Goal: Transaction & Acquisition: Purchase product/service

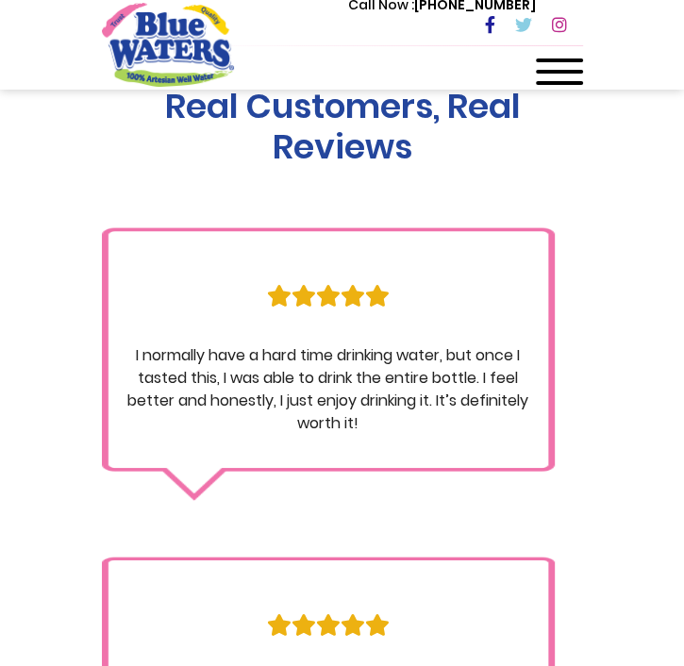
scroll to position [1433, 0]
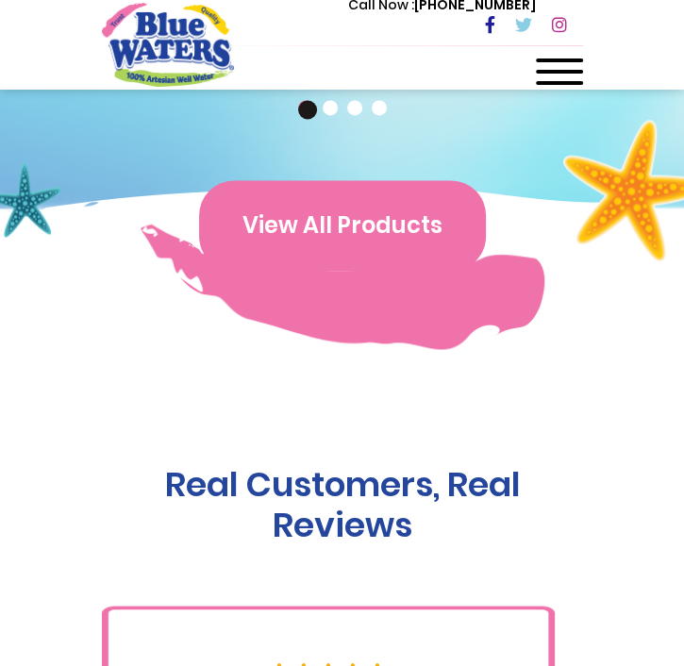
click at [399, 231] on button "View All Products" at bounding box center [342, 225] width 287 height 91
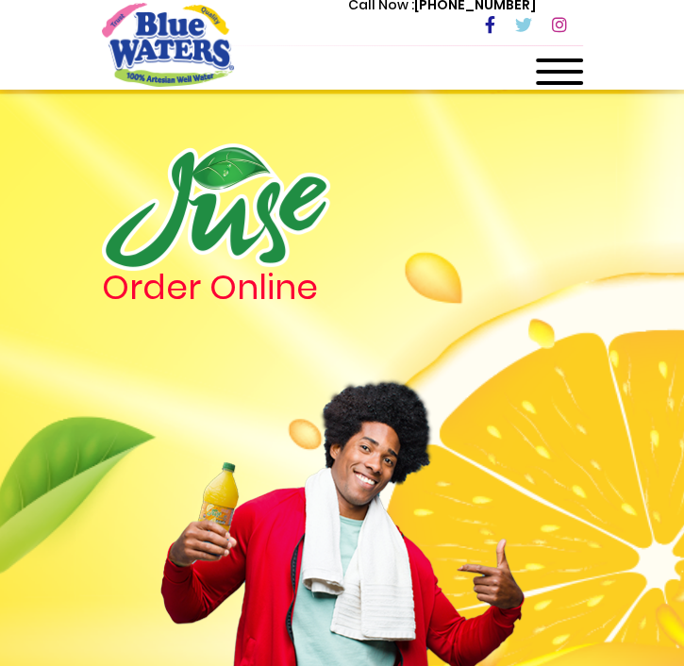
scroll to position [302, 0]
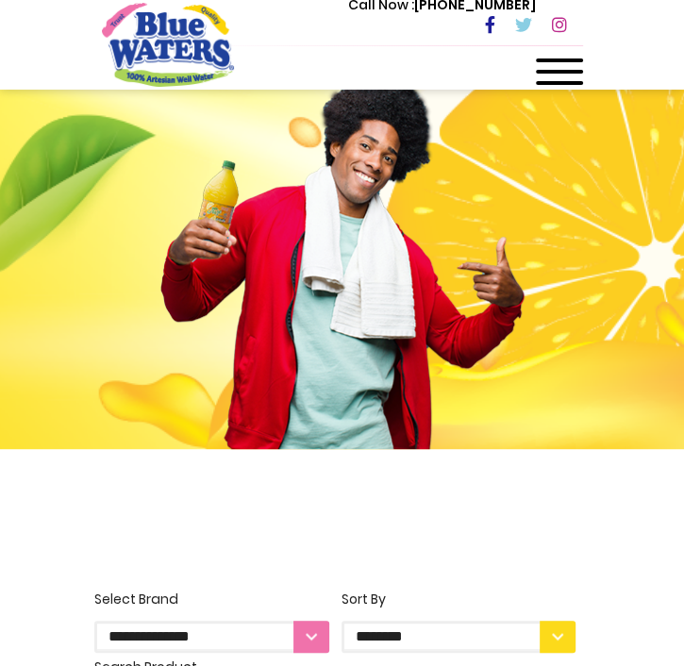
click at [581, 74] on div at bounding box center [559, 77] width 47 height 38
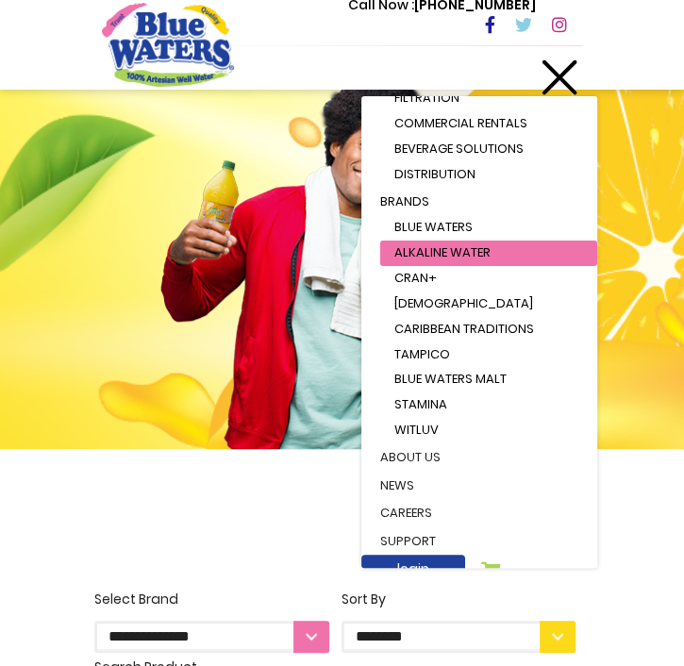
click at [440, 251] on span "Alkaline Water" at bounding box center [442, 252] width 96 height 18
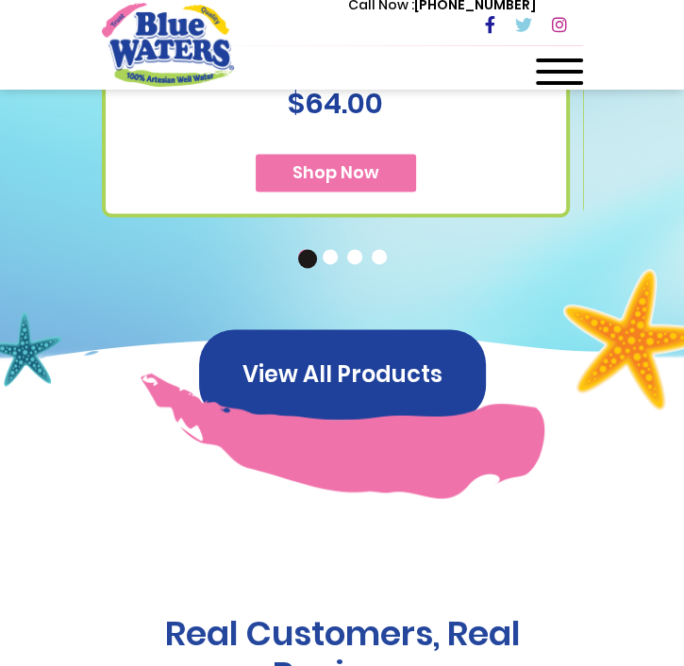
scroll to position [1282, 0]
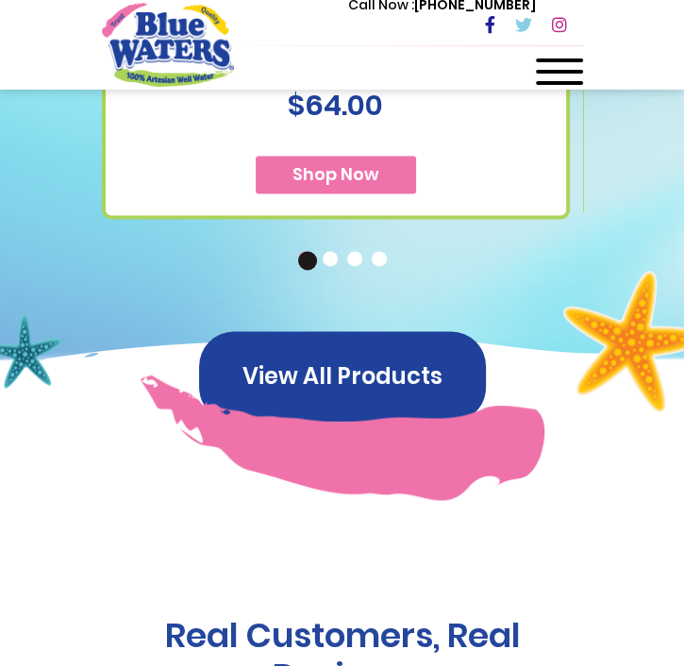
click at [369, 191] on button "Shop Now" at bounding box center [335, 175] width 160 height 38
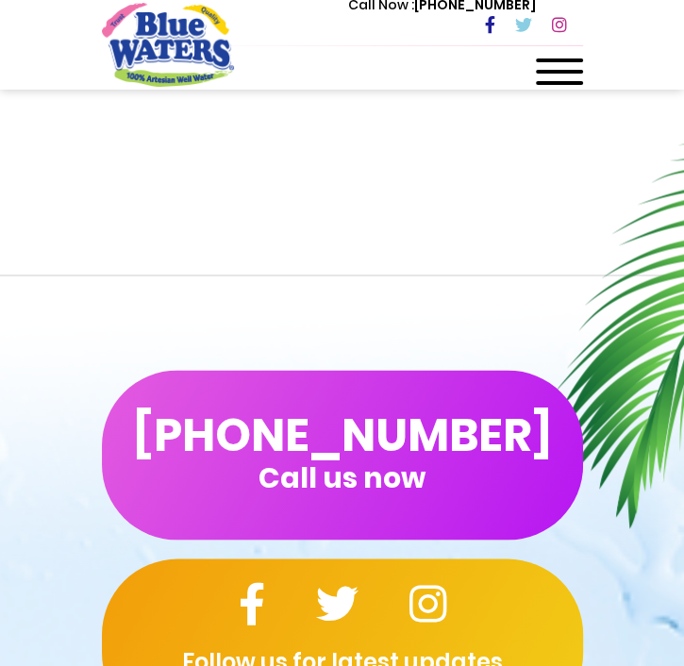
scroll to position [1282, 0]
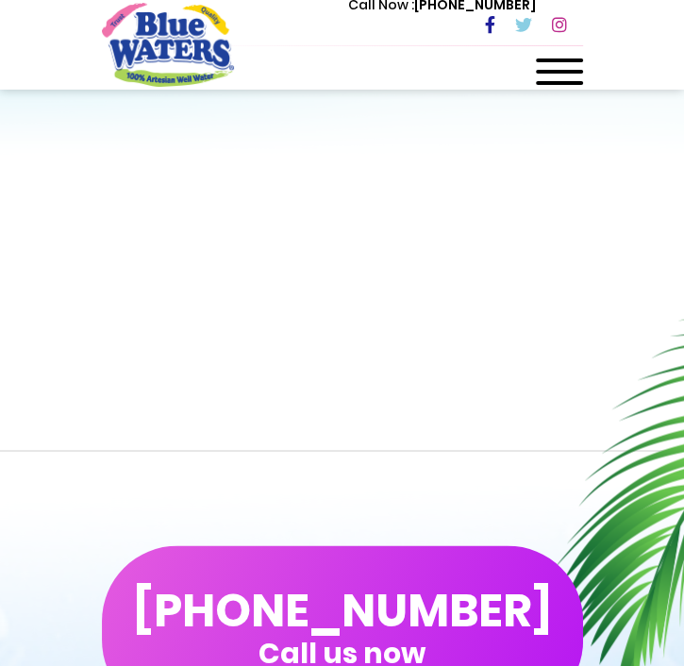
click at [569, 72] on span at bounding box center [559, 72] width 47 height 4
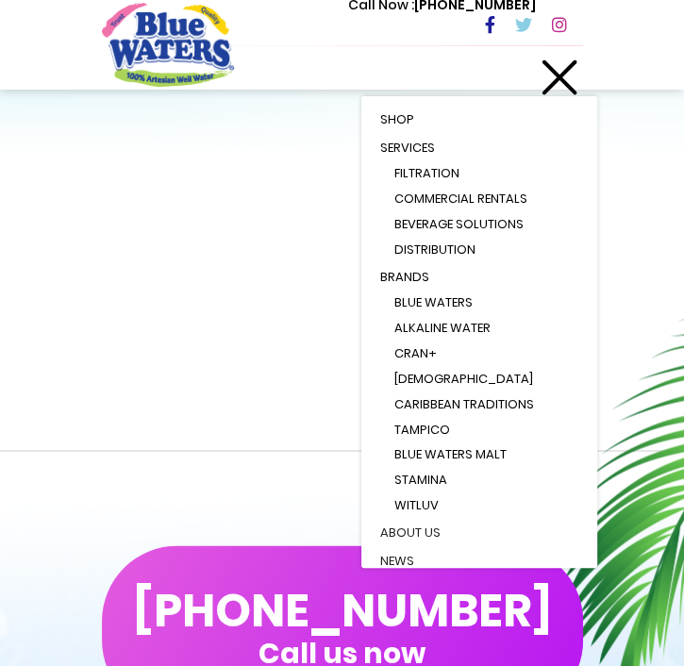
click at [422, 122] on link "Shop" at bounding box center [479, 120] width 236 height 28
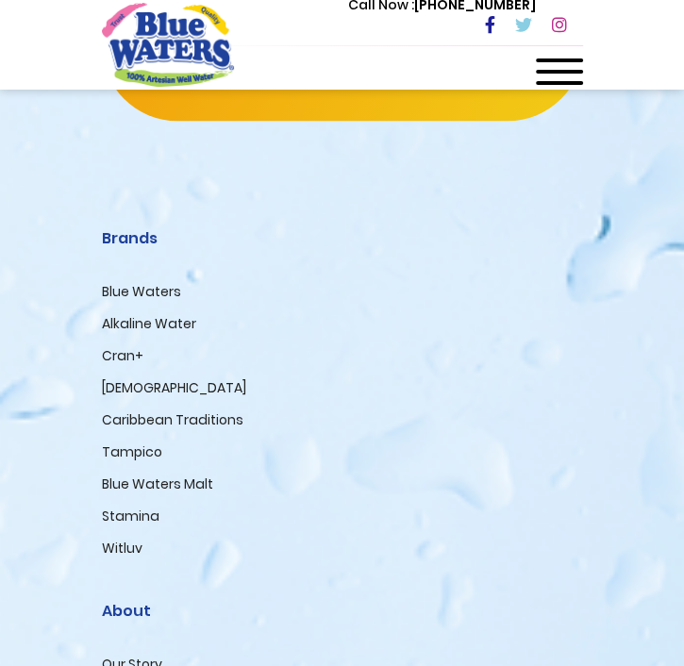
scroll to position [4402, 0]
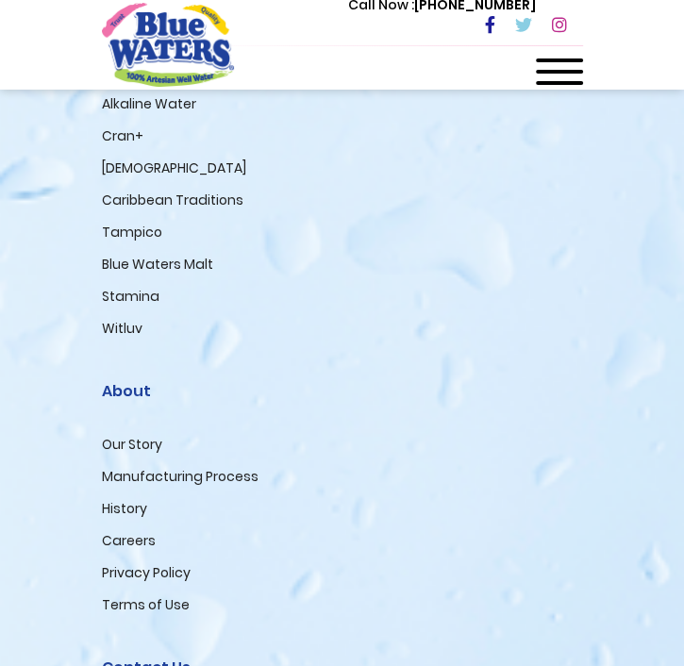
click at [184, 113] on link "Alkaline Water" at bounding box center [149, 103] width 94 height 19
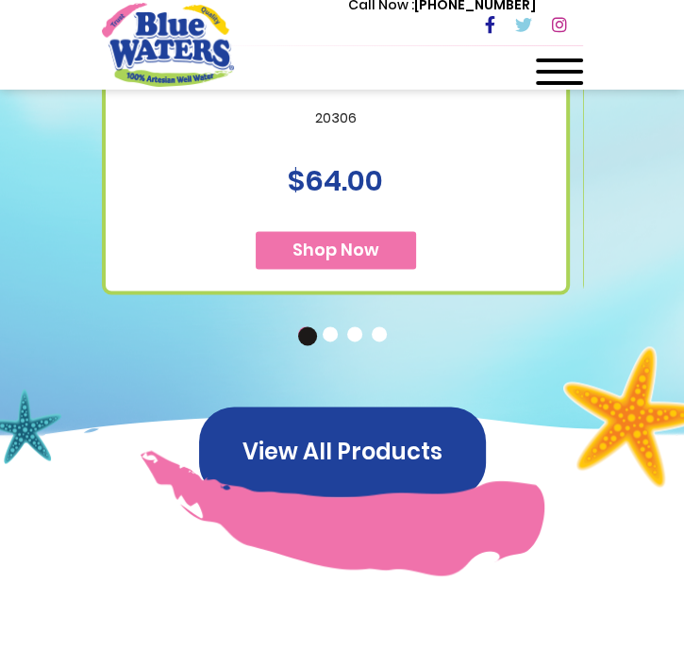
scroll to position [1131, 0]
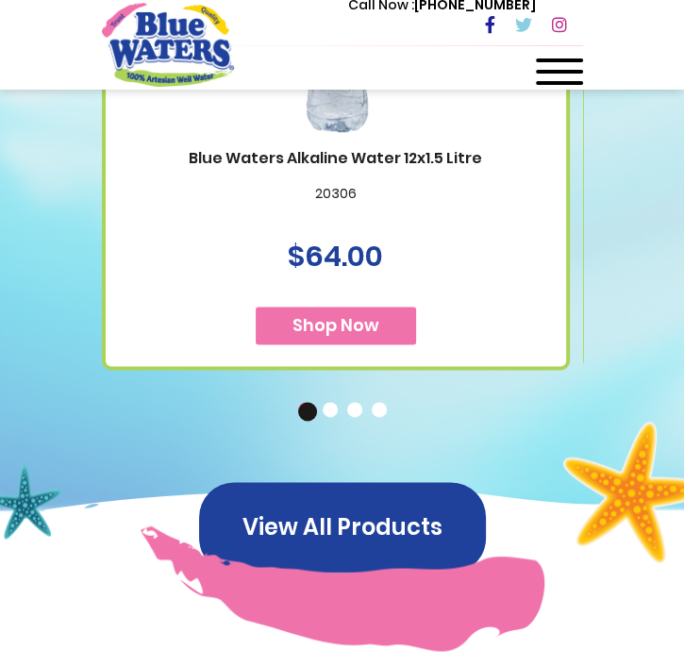
click at [329, 416] on button "2" at bounding box center [331, 411] width 19 height 19
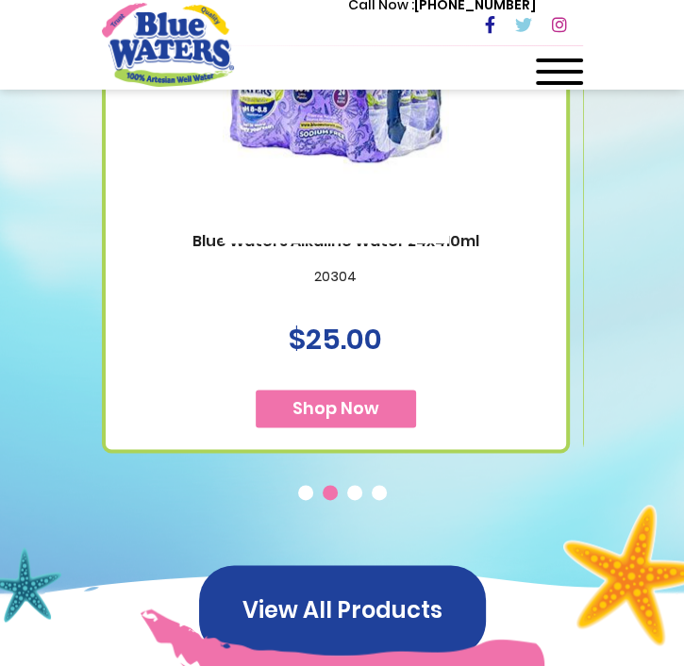
scroll to position [905, 0]
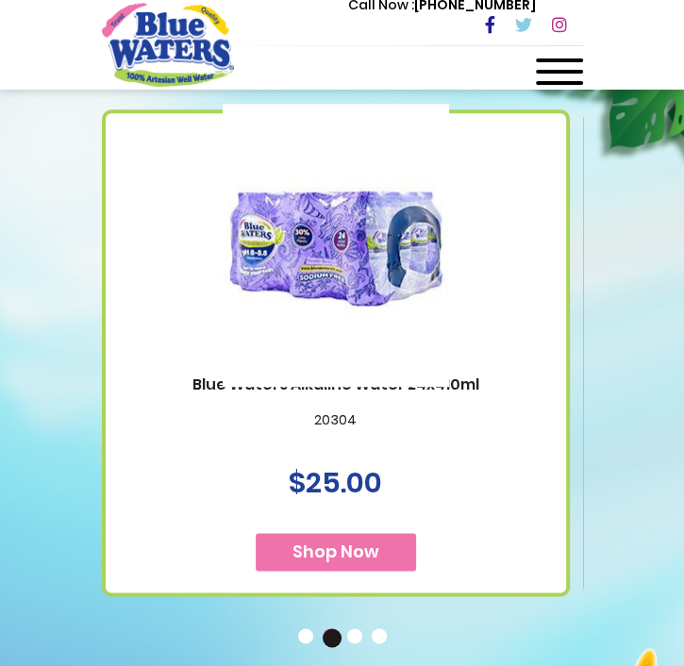
click at [414, 387] on img at bounding box center [335, 245] width 226 height 283
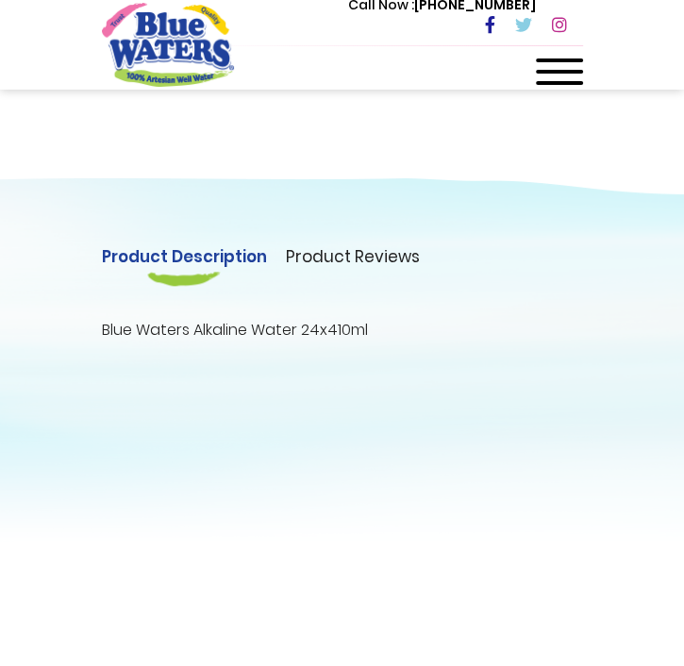
scroll to position [1056, 0]
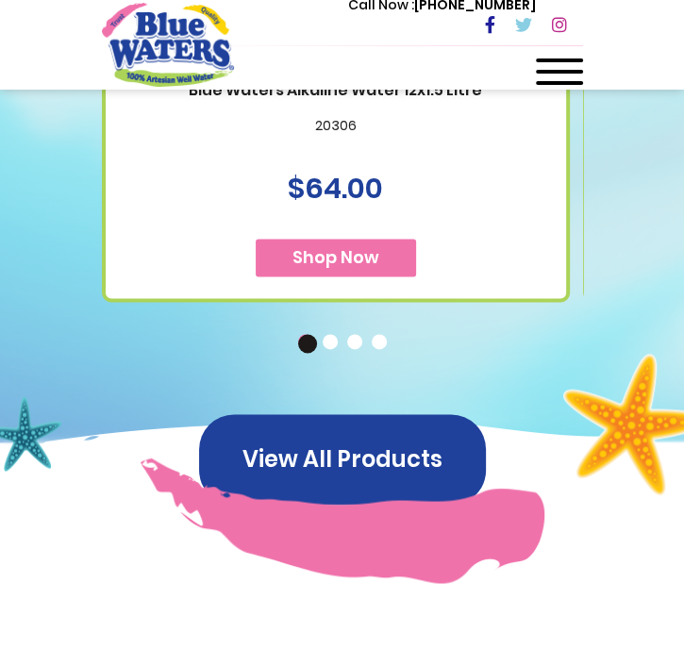
scroll to position [1207, 0]
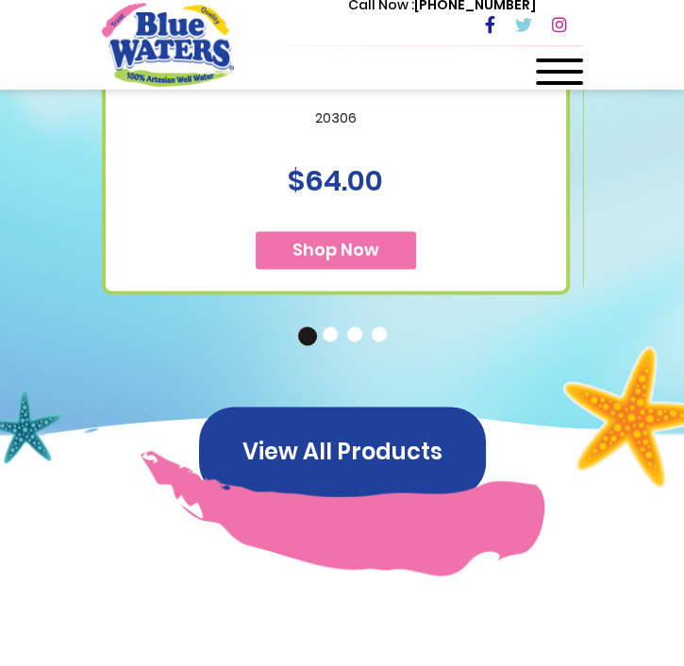
click at [352, 333] on button "3" at bounding box center [356, 335] width 19 height 19
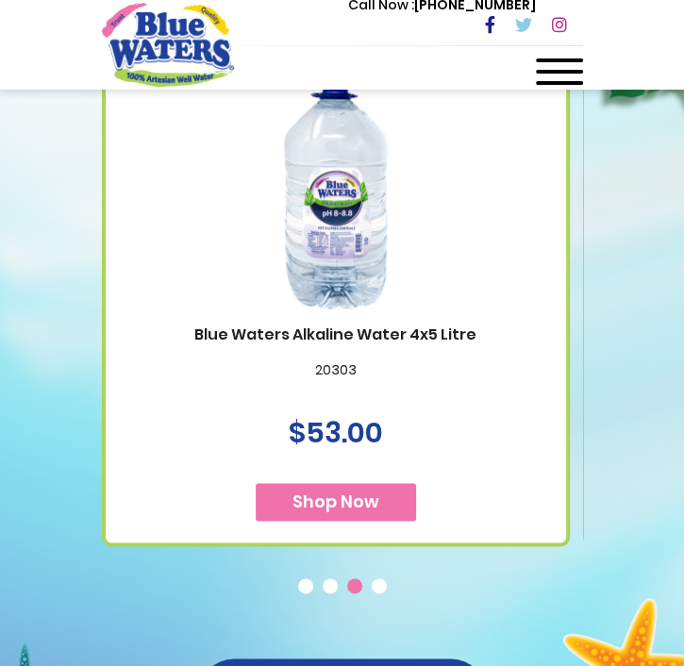
scroll to position [1056, 0]
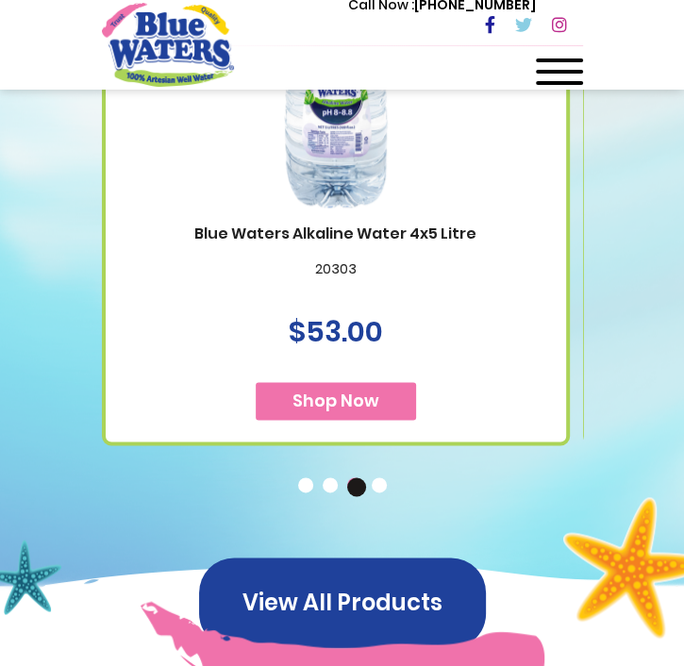
click at [376, 493] on button "4" at bounding box center [380, 486] width 19 height 19
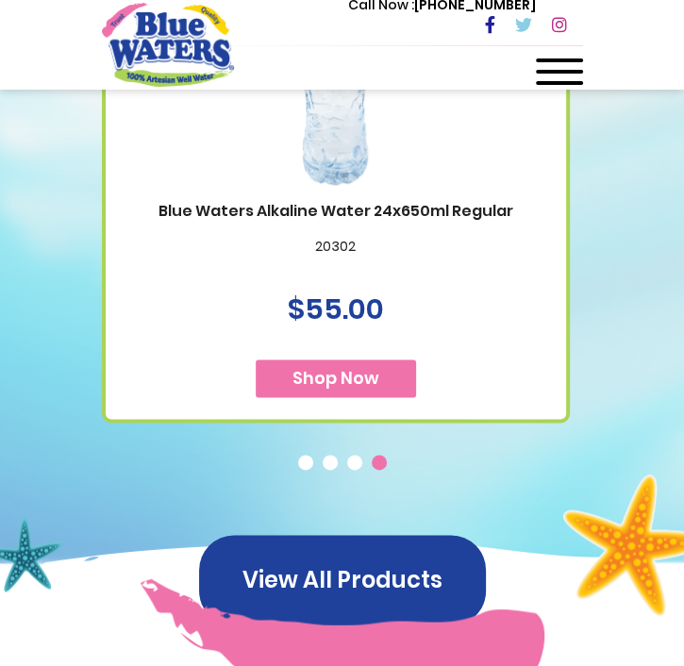
scroll to position [1207, 0]
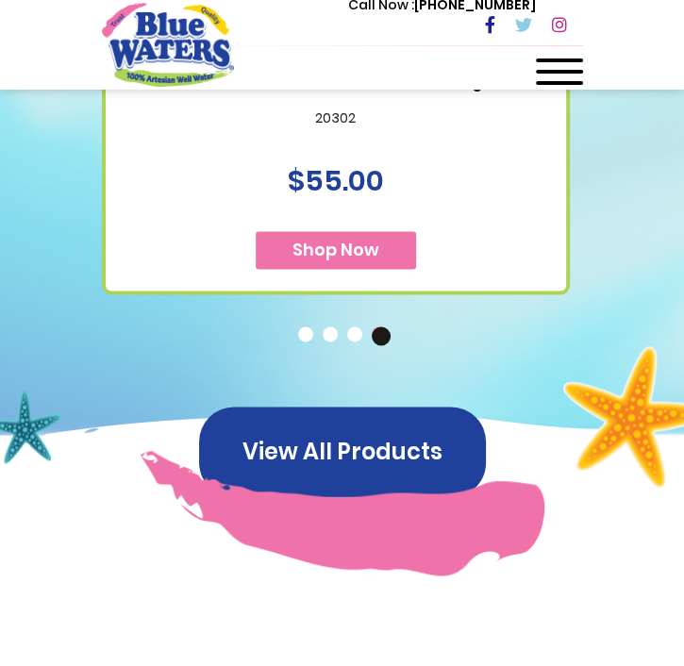
click at [301, 330] on button "1" at bounding box center [307, 335] width 19 height 19
click at [330, 335] on button "2" at bounding box center [331, 335] width 19 height 19
